Goal: Task Accomplishment & Management: Manage account settings

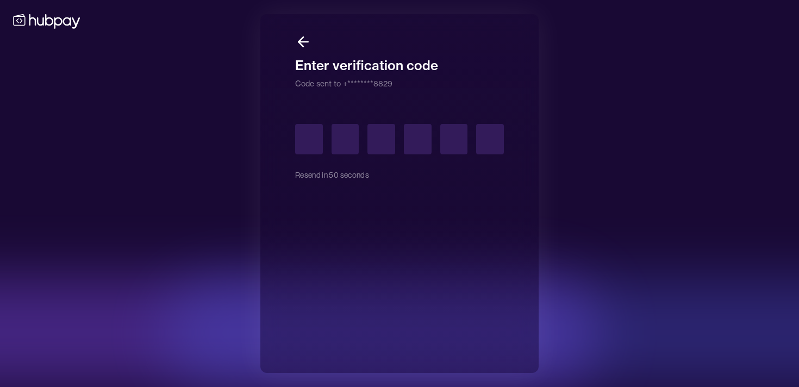
type input "*"
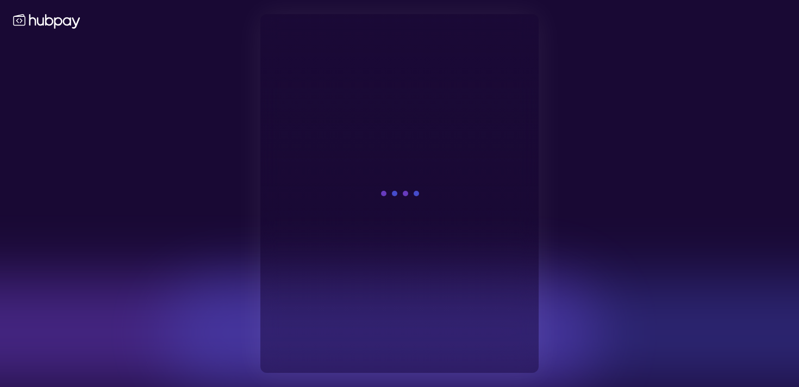
click at [117, 152] on div at bounding box center [399, 193] width 799 height 387
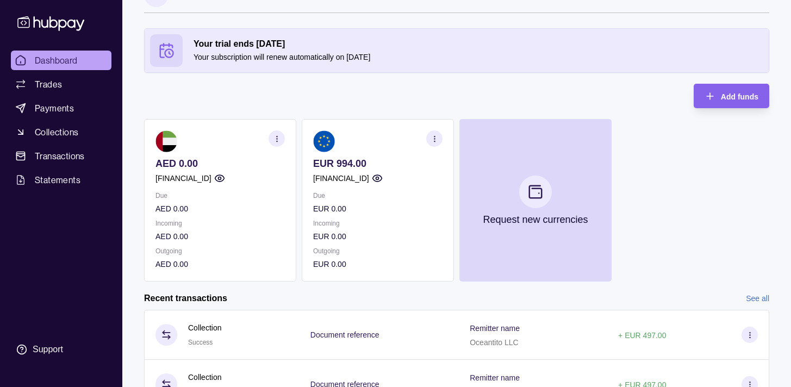
scroll to position [88, 0]
